Goal: Entertainment & Leisure: Consume media (video, audio)

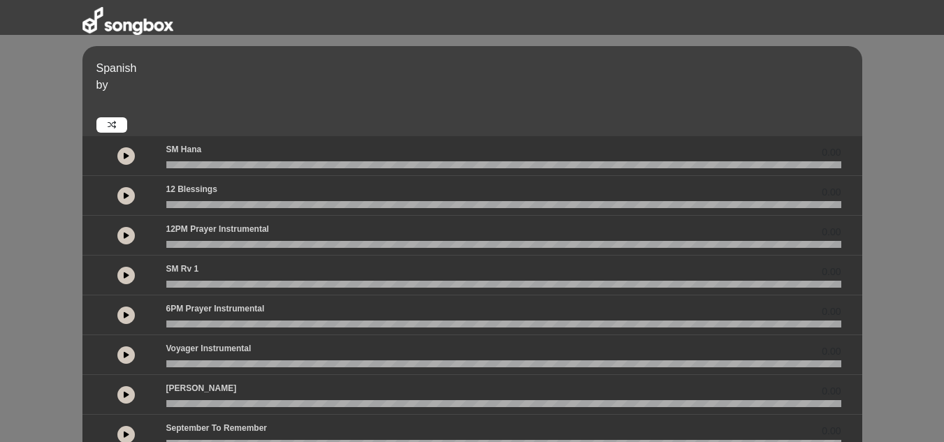
click at [124, 237] on icon at bounding box center [127, 235] width 6 height 7
click at [514, 45] on div "Spanish by 0.00" at bounding box center [472, 387] width 944 height 774
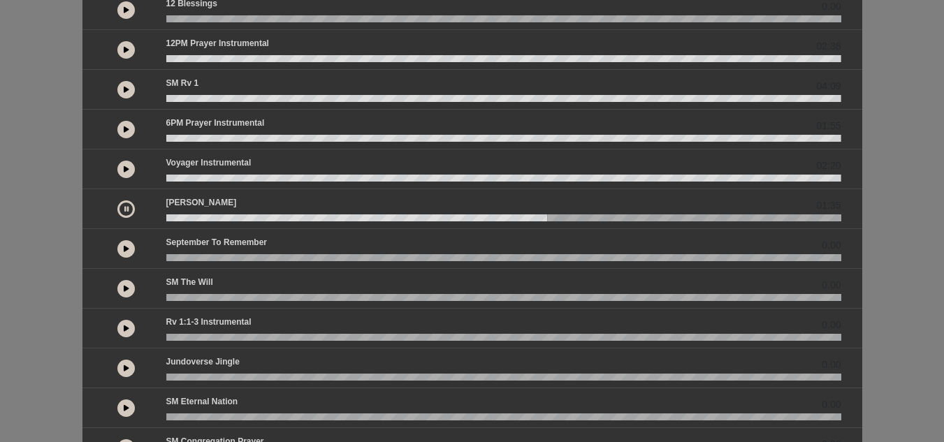
scroll to position [210, 0]
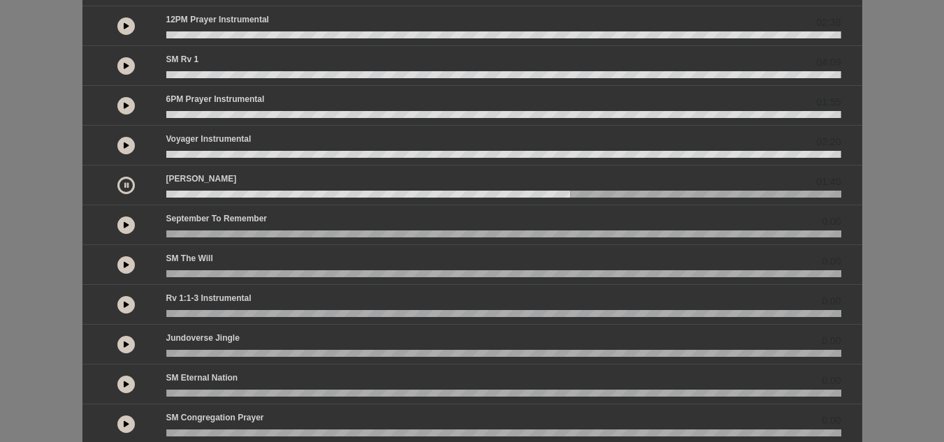
click at [123, 184] on button at bounding box center [125, 185] width 17 height 17
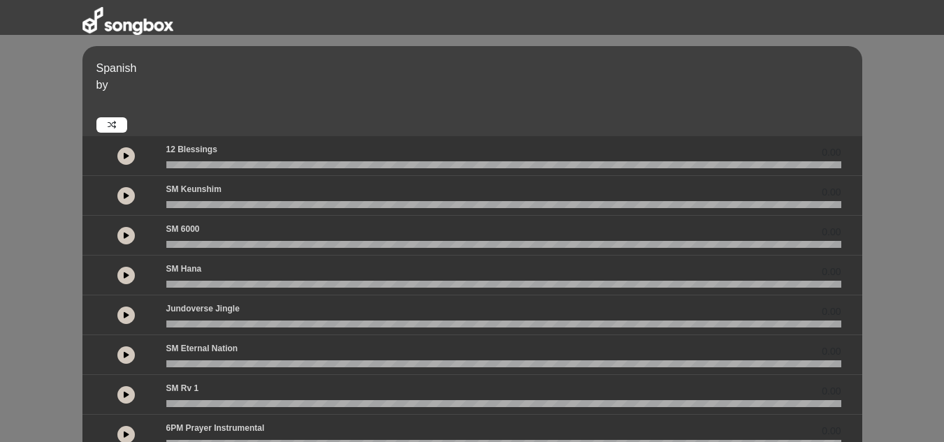
drag, startPoint x: 0, startPoint y: 0, endPoint x: 124, endPoint y: 197, distance: 232.7
click at [124, 197] on icon at bounding box center [127, 195] width 6 height 7
click at [129, 198] on button at bounding box center [125, 195] width 17 height 17
click at [126, 201] on button at bounding box center [125, 195] width 17 height 17
